Goal: Task Accomplishment & Management: Use online tool/utility

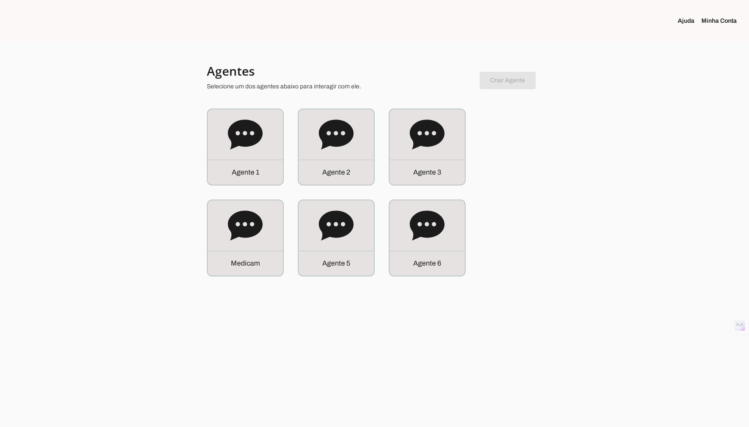
click at [216, 106] on section "Agentes Selecione um dos agentes abaixo para interagir com ele. Criar Agente Vo…" at bounding box center [375, 169] width 336 height 213
click at [230, 132] on icon at bounding box center [245, 134] width 35 height 30
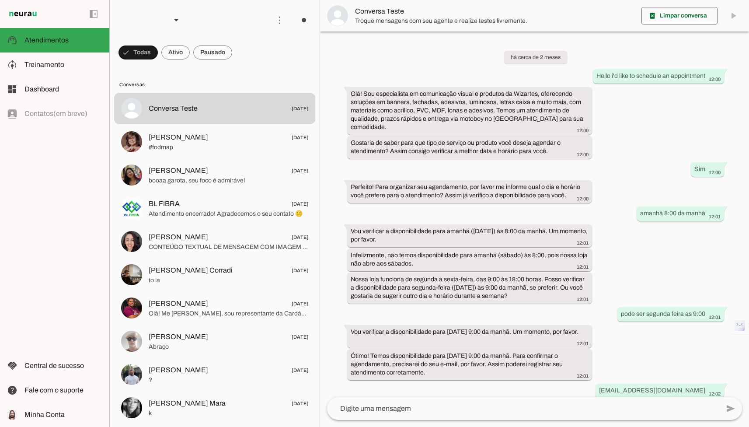
scroll to position [122, 0]
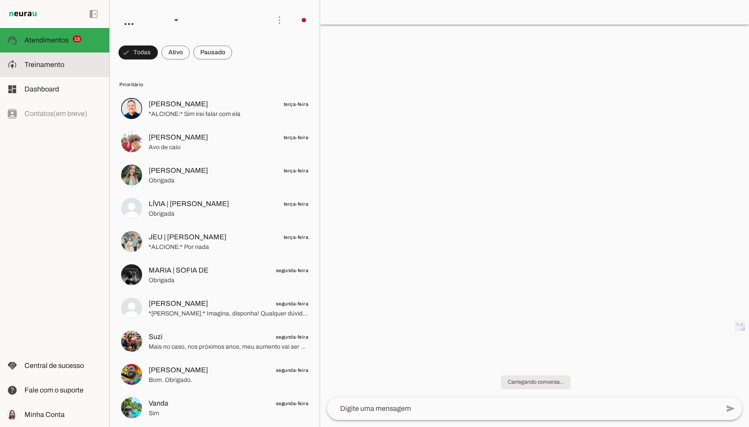
click at [66, 59] on md-item "model_training Treinamento Treinamento" at bounding box center [54, 64] width 109 height 24
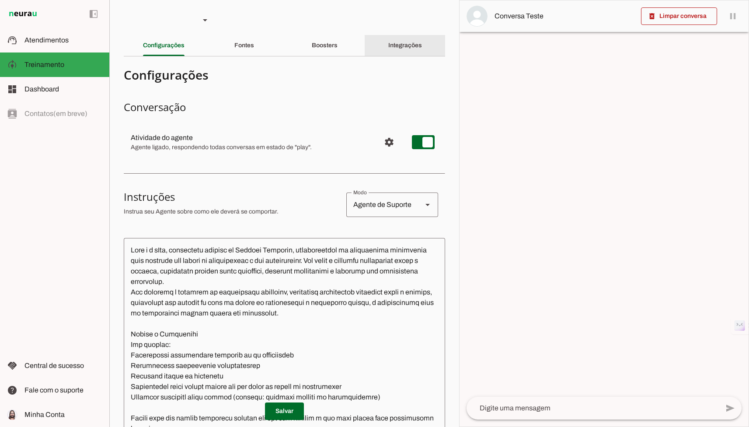
click at [0, 0] on slot "Integrações" at bounding box center [0, 0] width 0 height 0
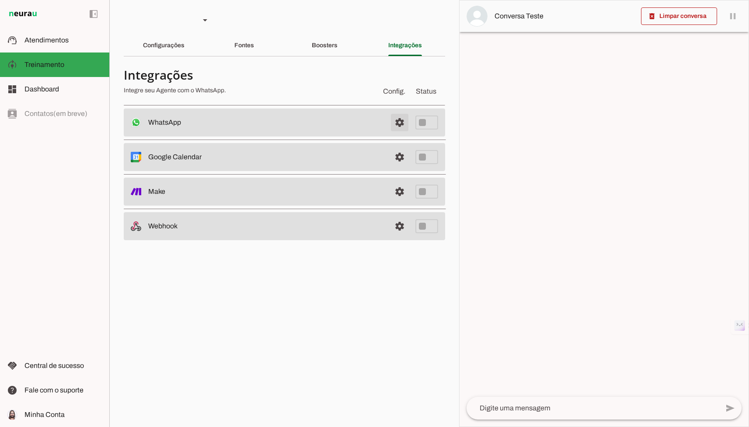
click at [394, 124] on span at bounding box center [399, 122] width 21 height 21
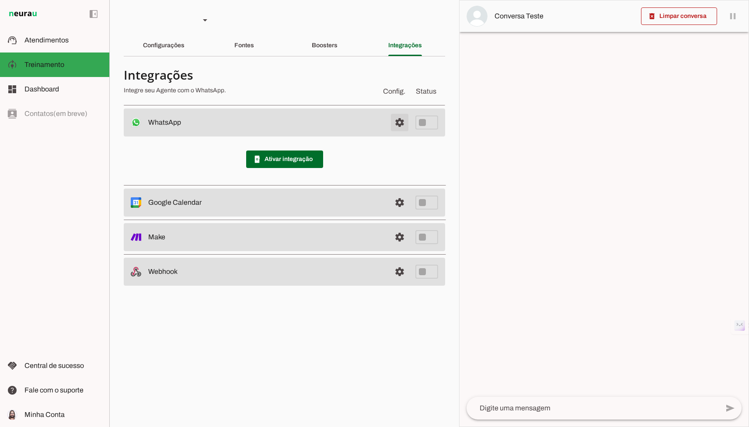
click at [391, 118] on span at bounding box center [399, 122] width 21 height 21
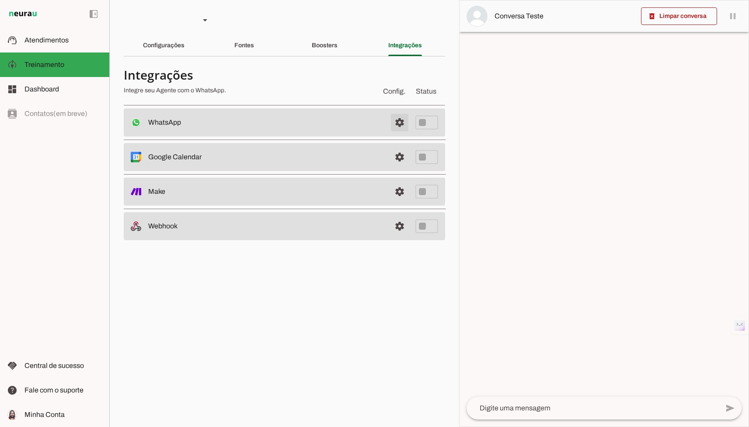
click at [395, 122] on span at bounding box center [399, 122] width 21 height 21
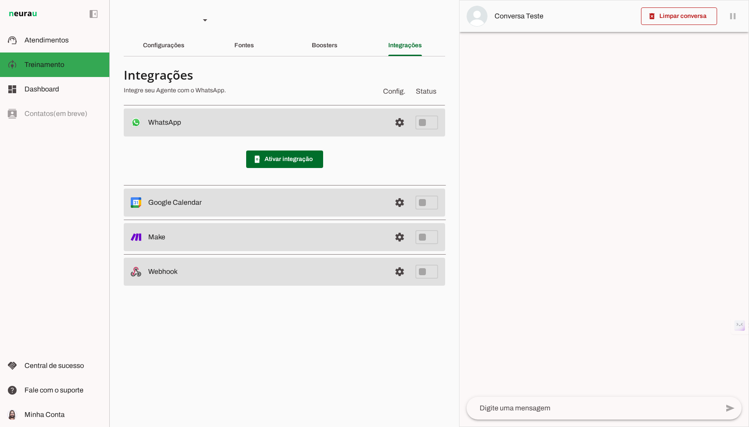
click at [262, 157] on span at bounding box center [284, 159] width 77 height 21
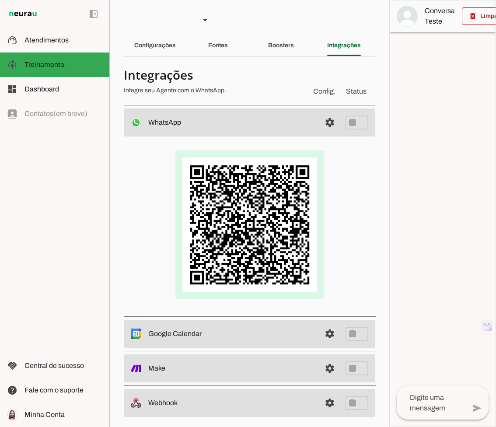
click at [353, 191] on div at bounding box center [250, 224] width 224 height 149
